Goal: Navigation & Orientation: Find specific page/section

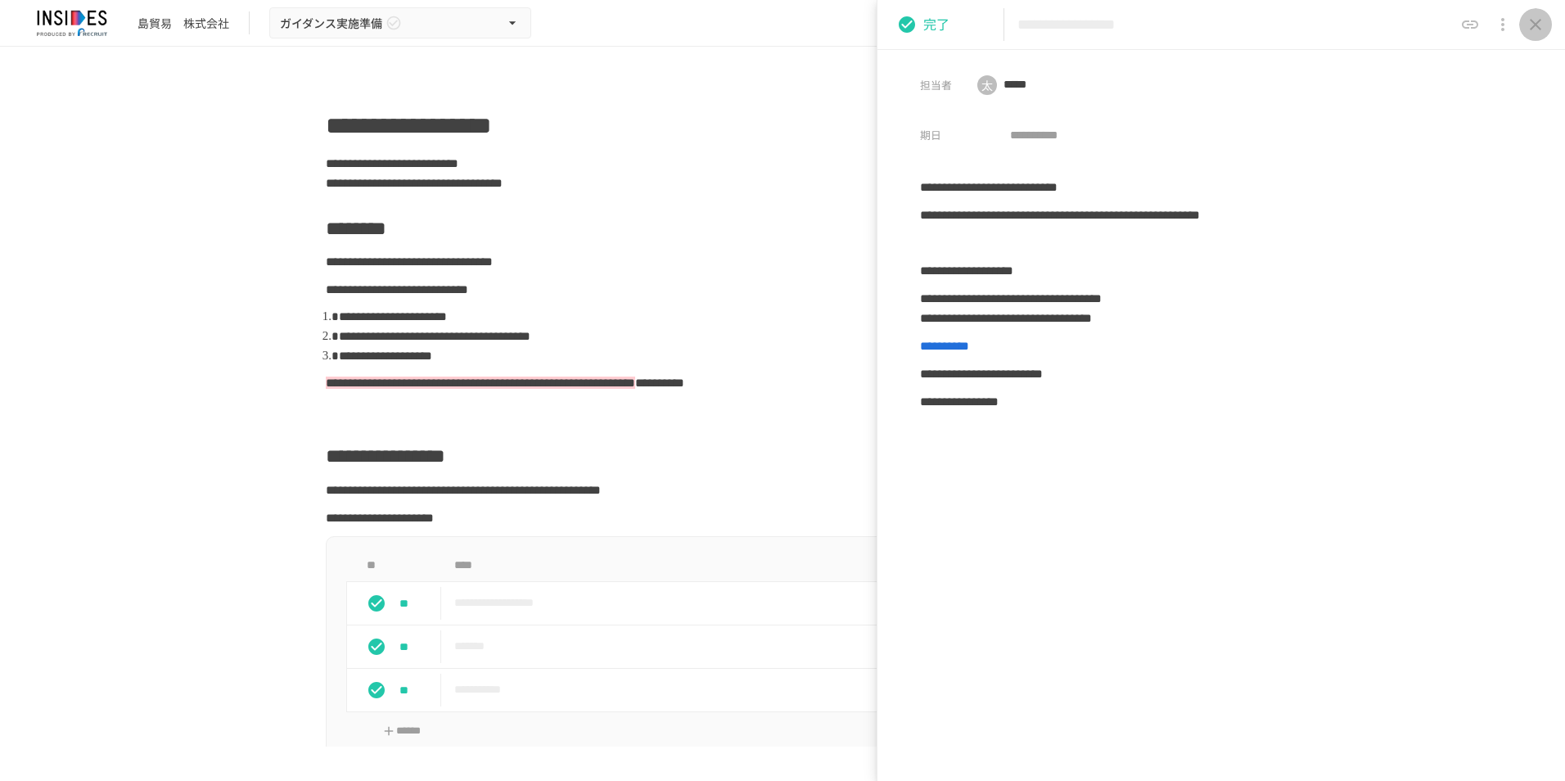
click at [1537, 25] on icon "close drawer" at bounding box center [1535, 24] width 11 height 11
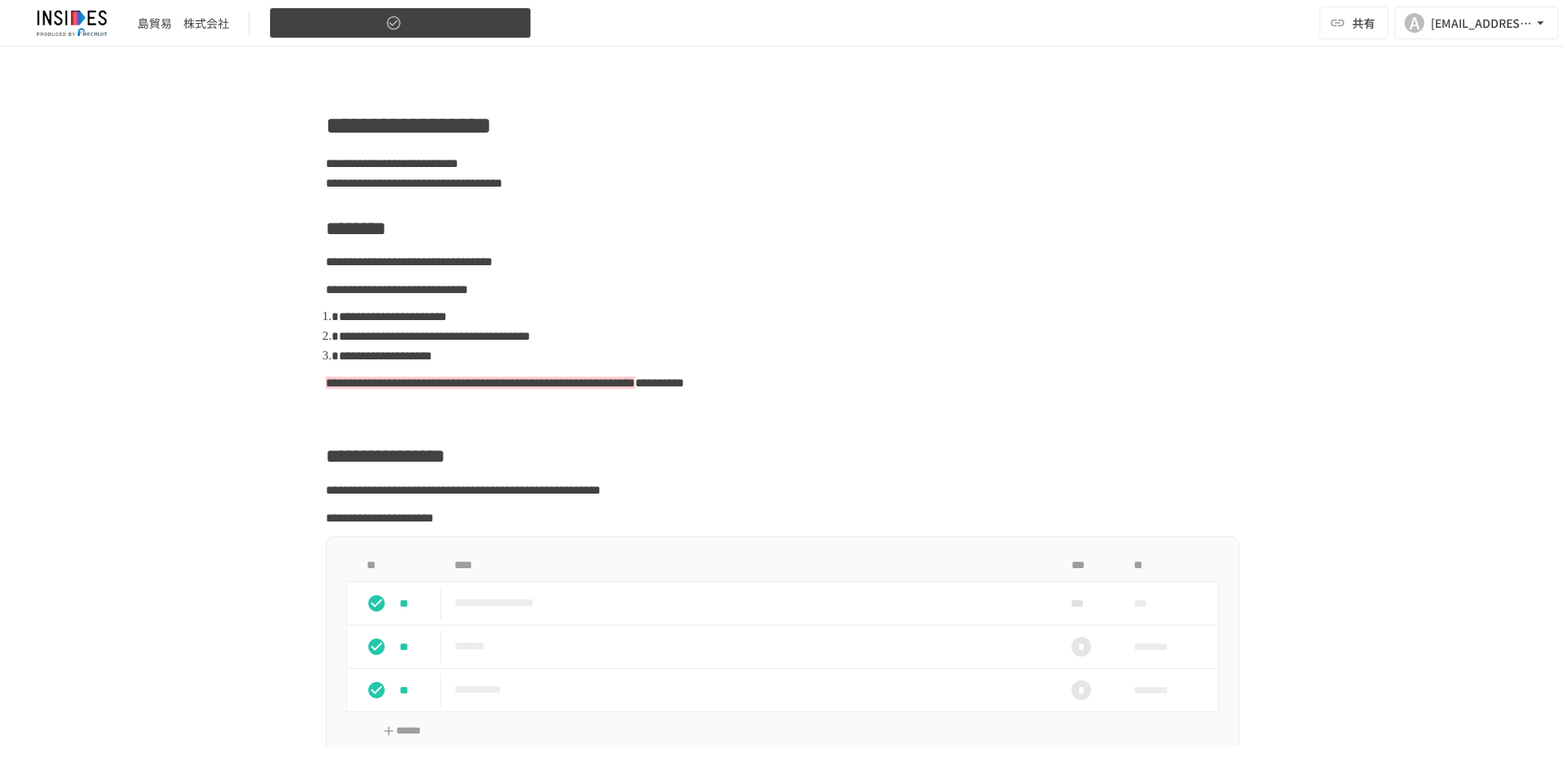
click at [407, 35] on button "ガイダンス実施準備" at bounding box center [400, 23] width 262 height 32
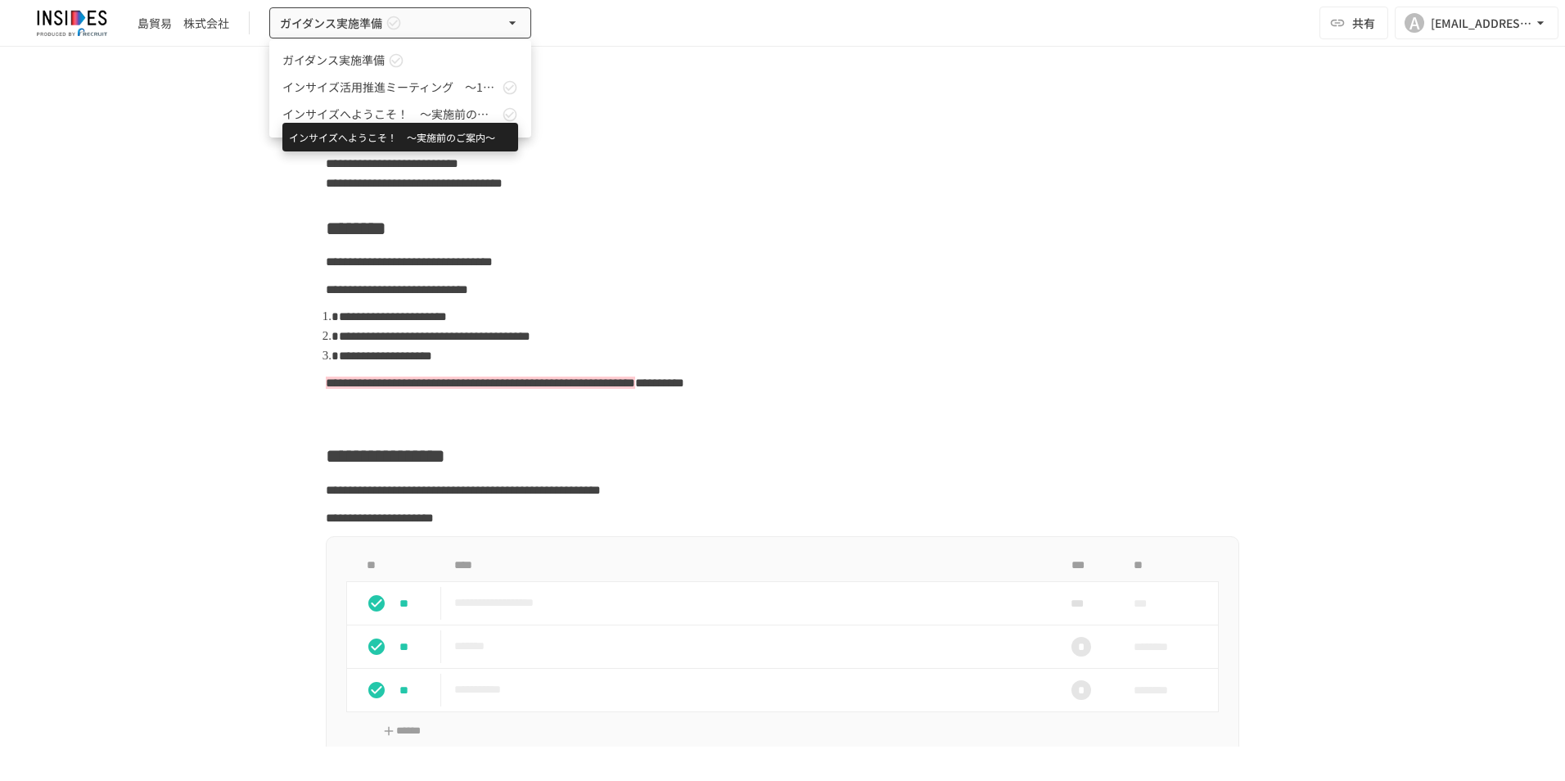
click at [440, 120] on span "インサイズへようこそ！　～実施前のご案内～" at bounding box center [390, 114] width 216 height 17
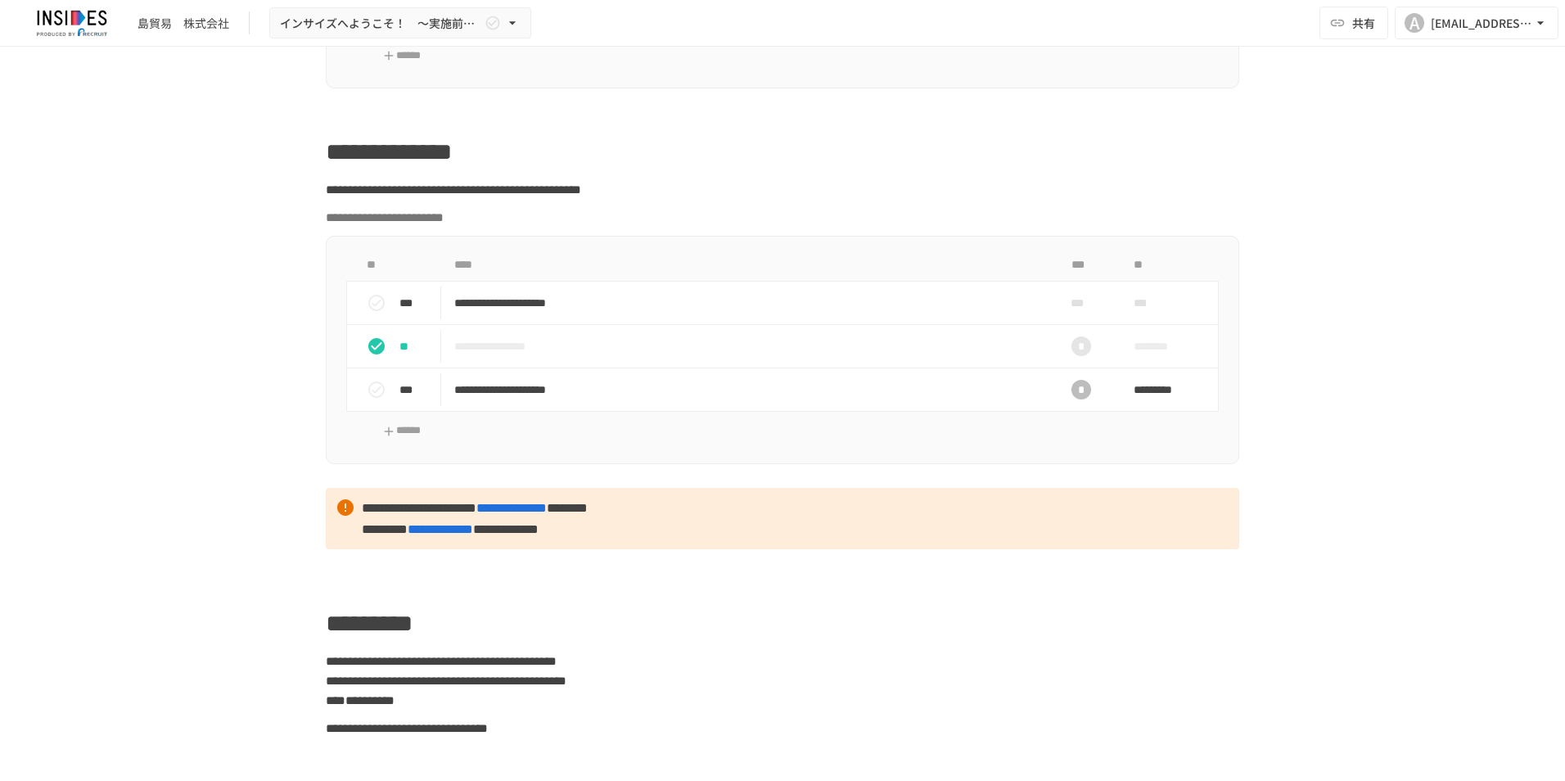
scroll to position [1064, 0]
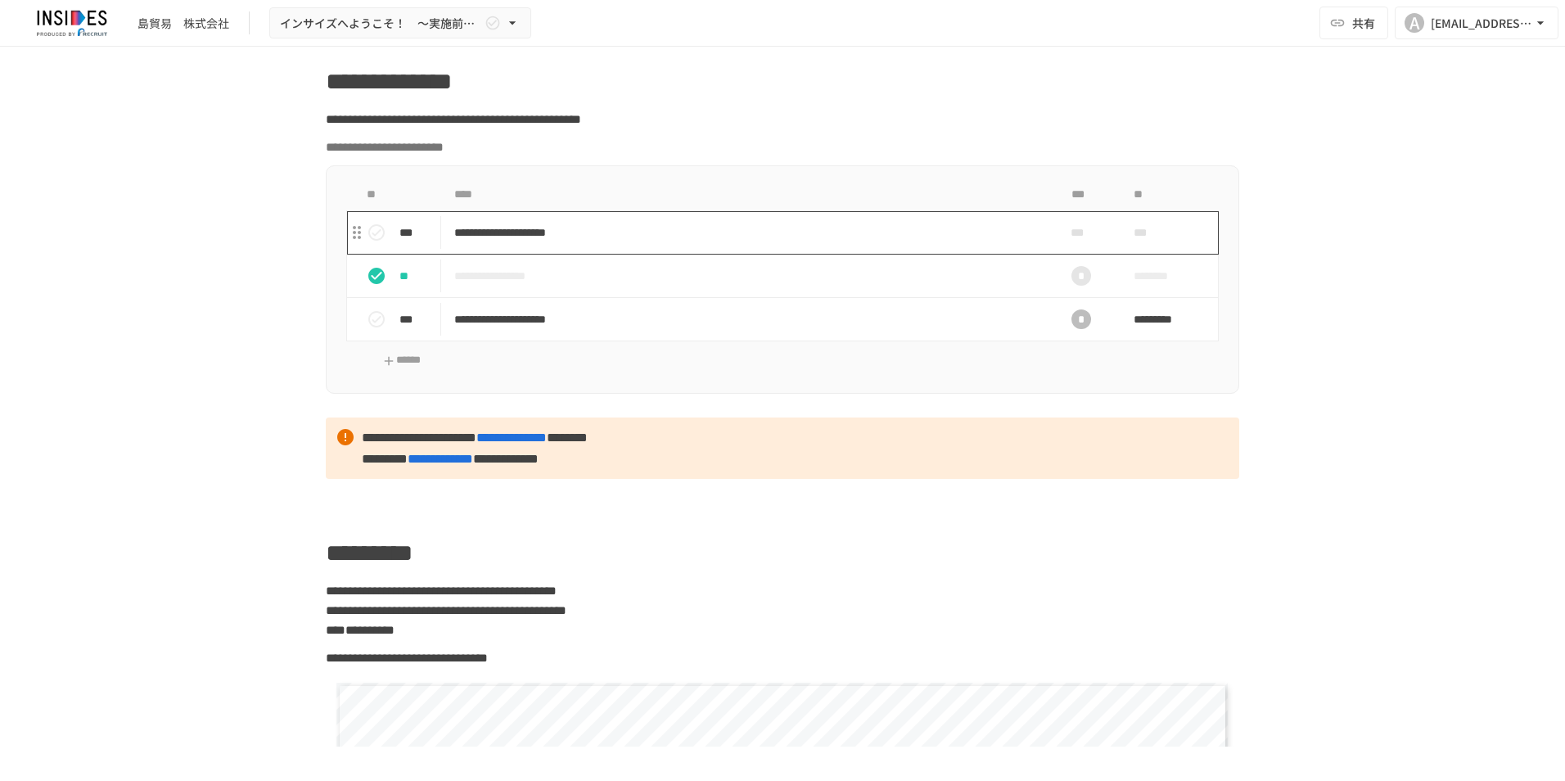
click at [666, 243] on p "**********" at bounding box center [748, 233] width 588 height 20
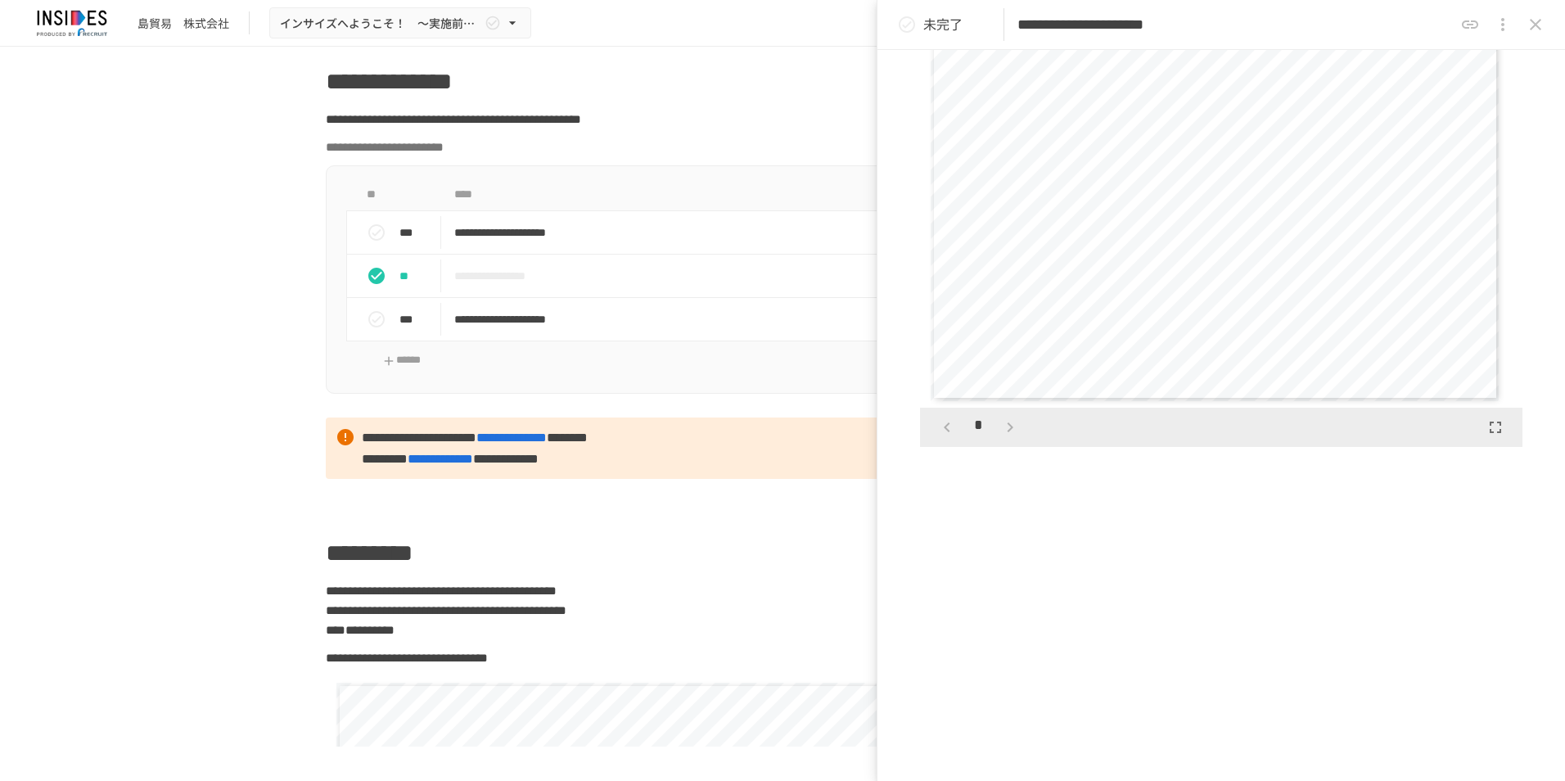
scroll to position [327, 0]
click at [1533, 29] on icon "close drawer" at bounding box center [1536, 25] width 20 height 20
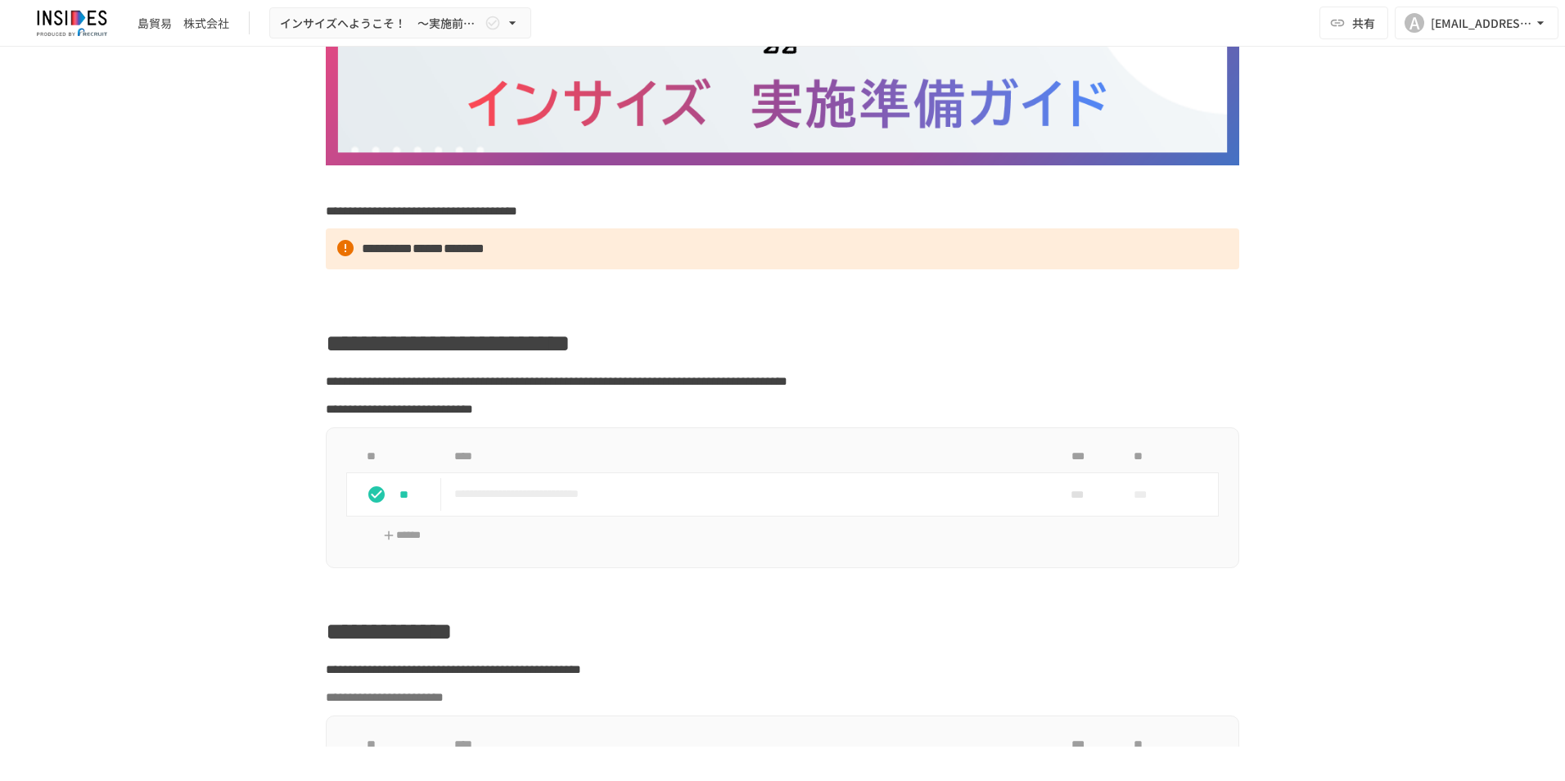
scroll to position [491, 0]
